Goal: Task Accomplishment & Management: Use online tool/utility

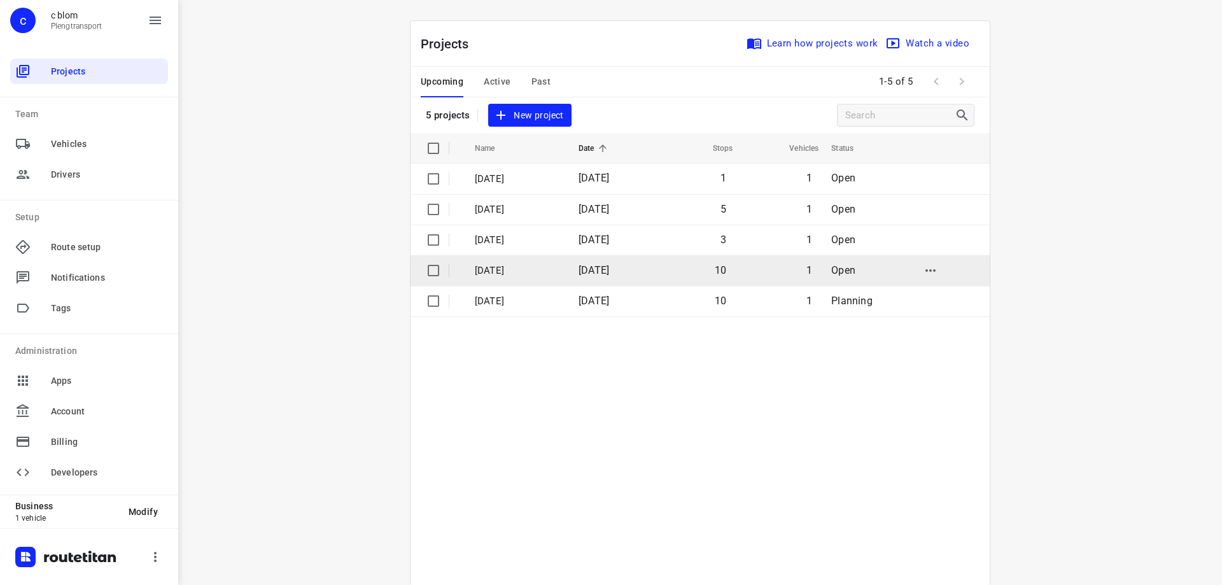
click at [507, 266] on p "[DATE]" at bounding box center [517, 270] width 85 height 15
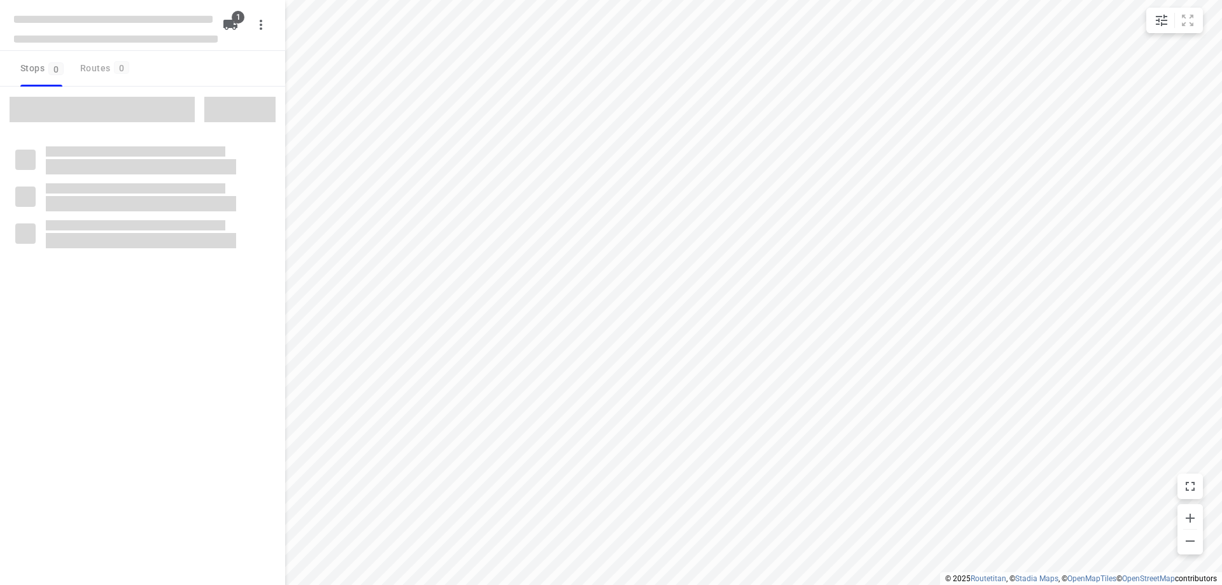
type input "distance"
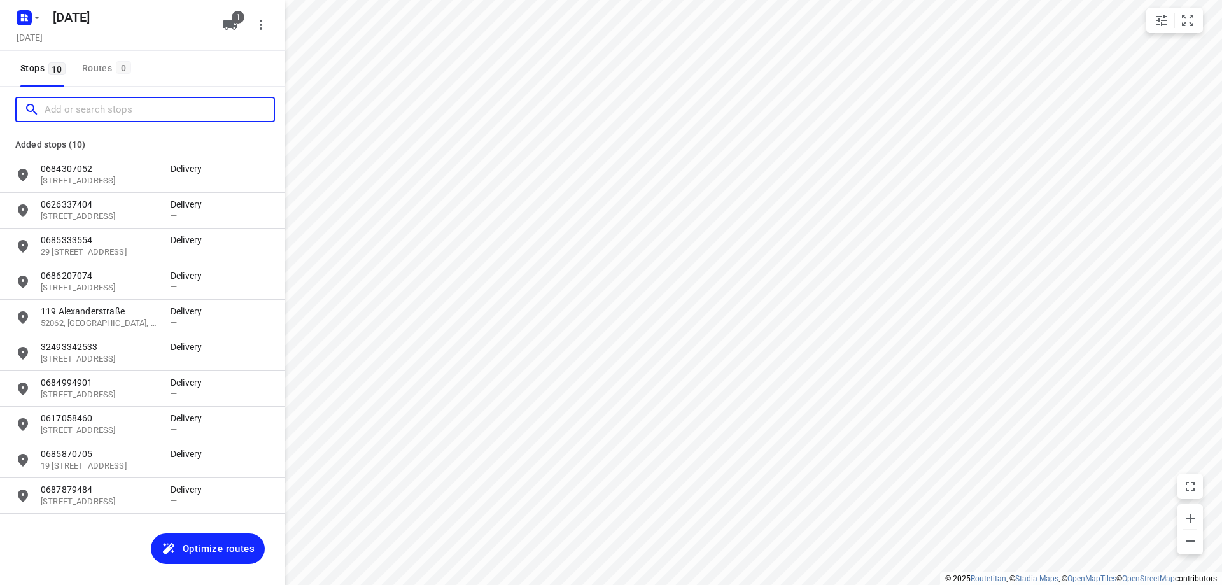
click at [121, 109] on input "Add or search stops" at bounding box center [159, 110] width 229 height 20
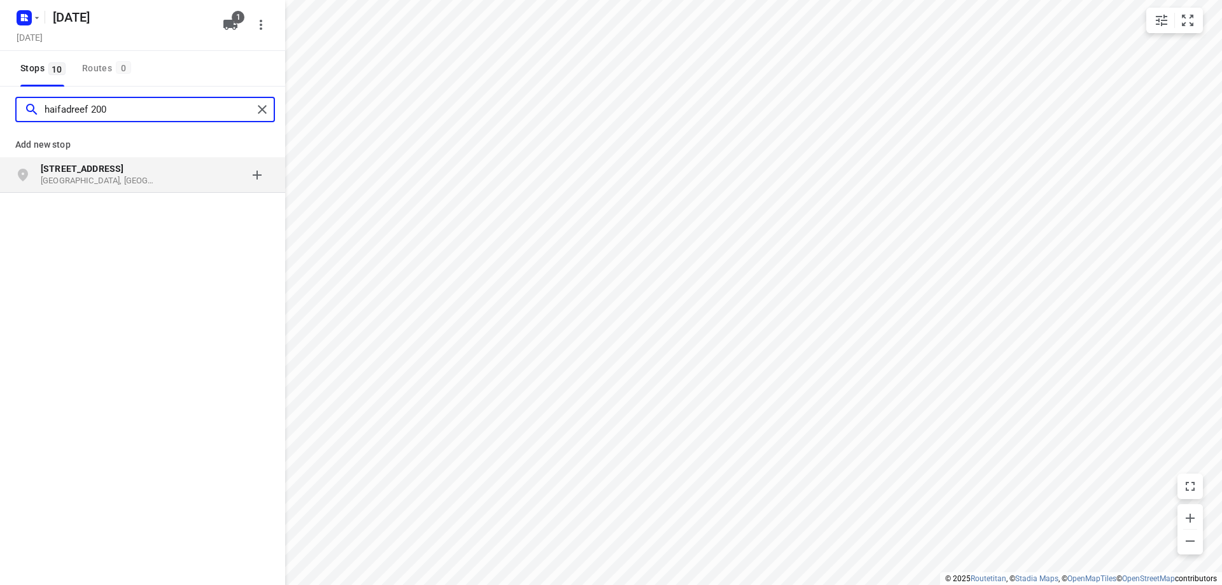
type input "haifadreef 200"
click at [137, 186] on p "[GEOGRAPHIC_DATA], [GEOGRAPHIC_DATA]" at bounding box center [99, 181] width 117 height 12
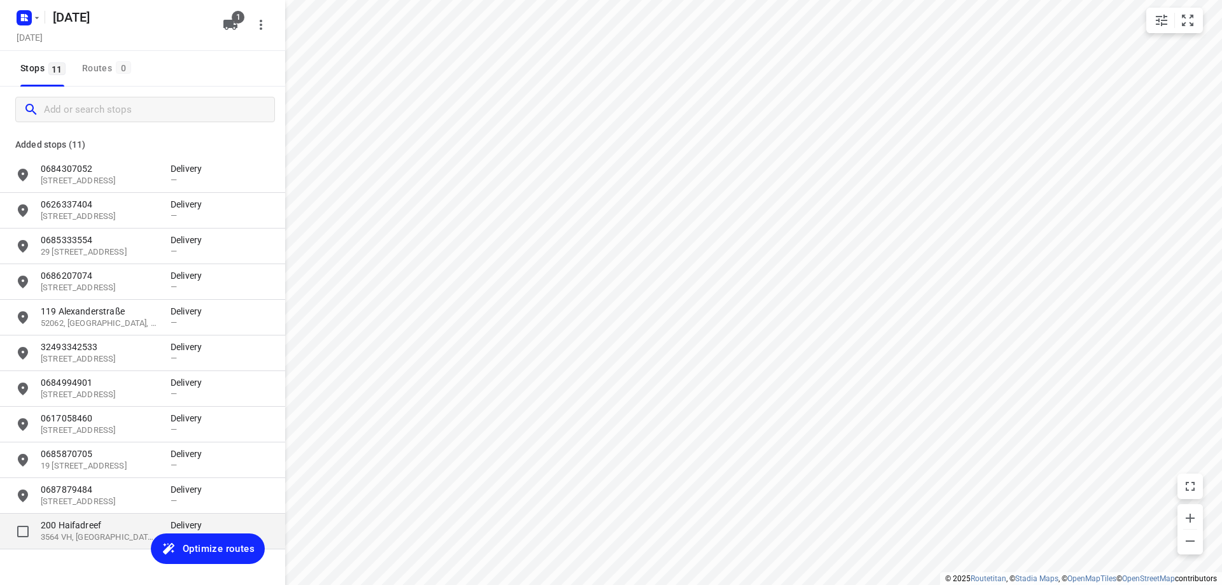
click at [101, 530] on p "200 Haifadreef" at bounding box center [99, 525] width 117 height 13
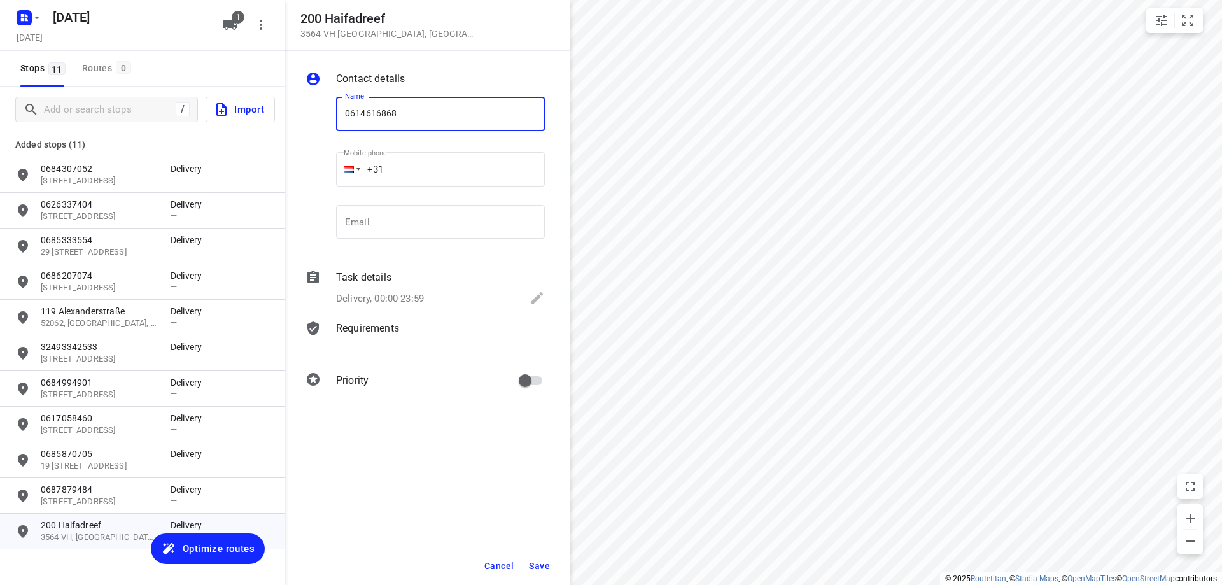
type input "0614616868"
click at [537, 556] on button "Save" at bounding box center [539, 565] width 31 height 23
